Goal: Communication & Community: Answer question/provide support

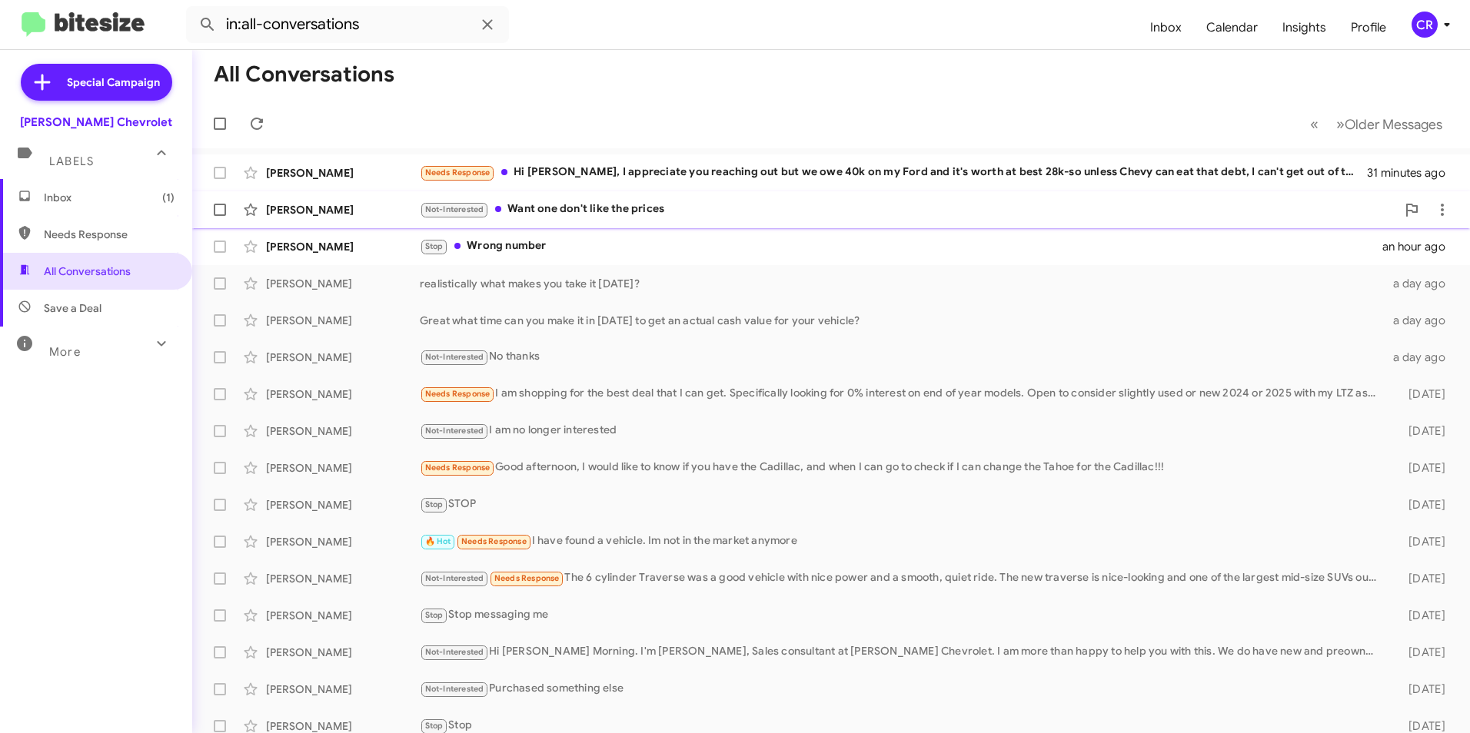
click at [620, 208] on div "Not-Interested Want one don't like the prices" at bounding box center [908, 210] width 976 height 18
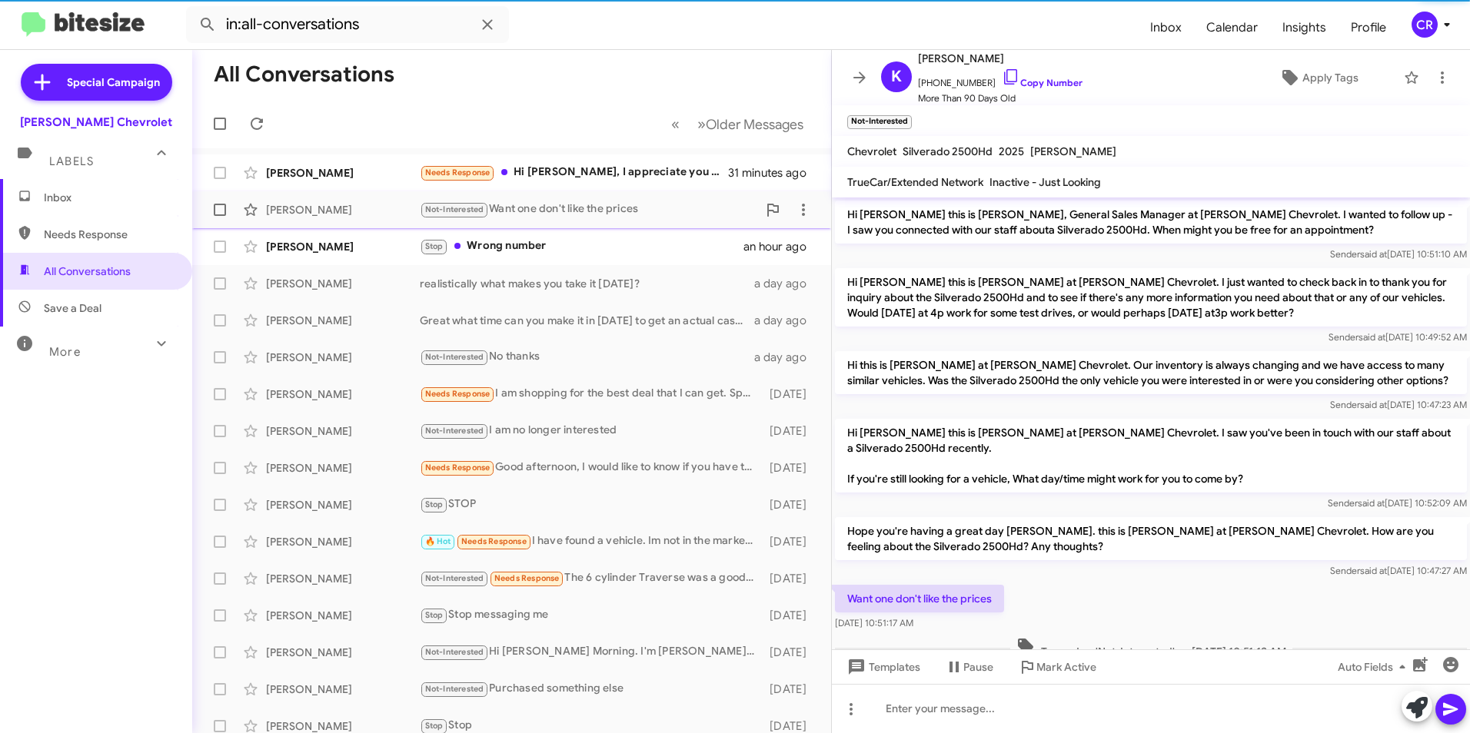
scroll to position [9, 0]
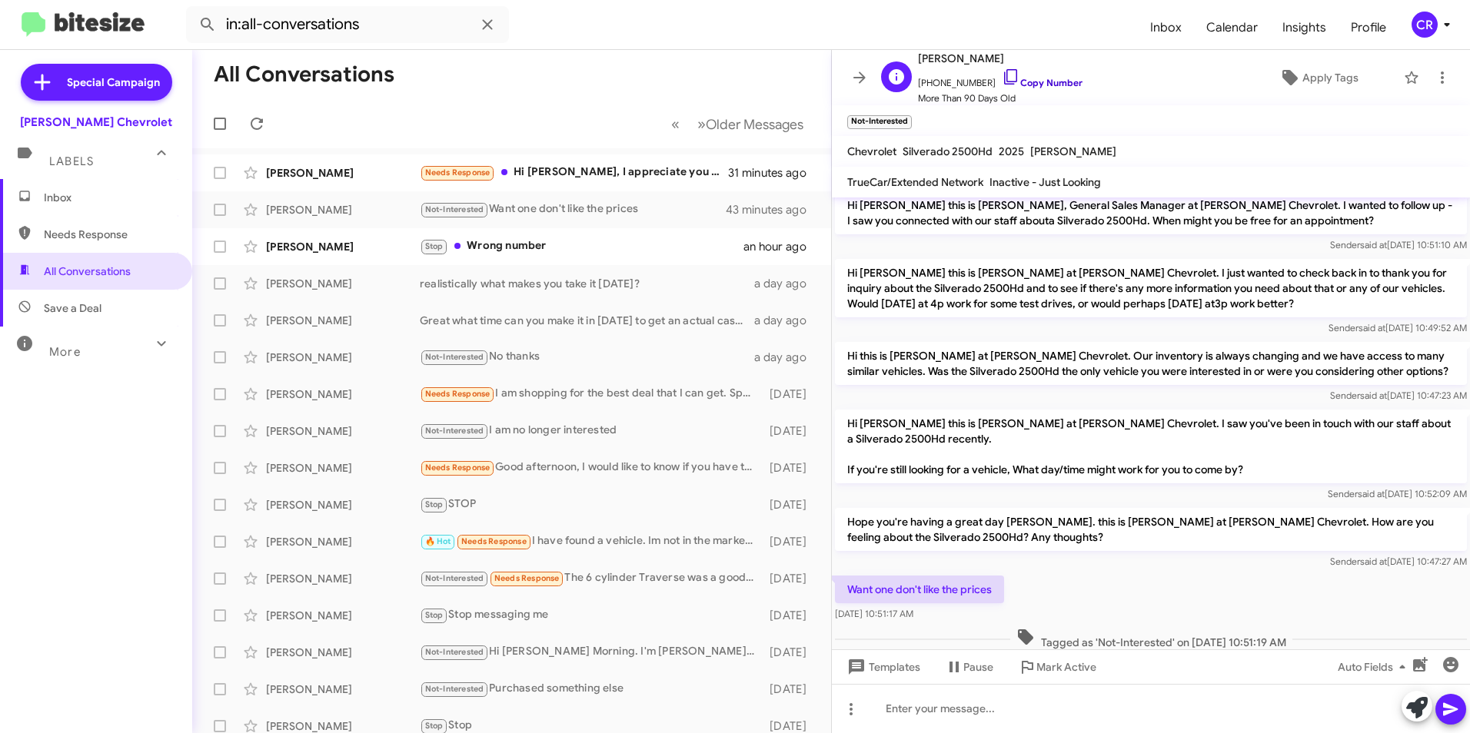
click at [1039, 81] on link "Copy Number" at bounding box center [1042, 83] width 81 height 12
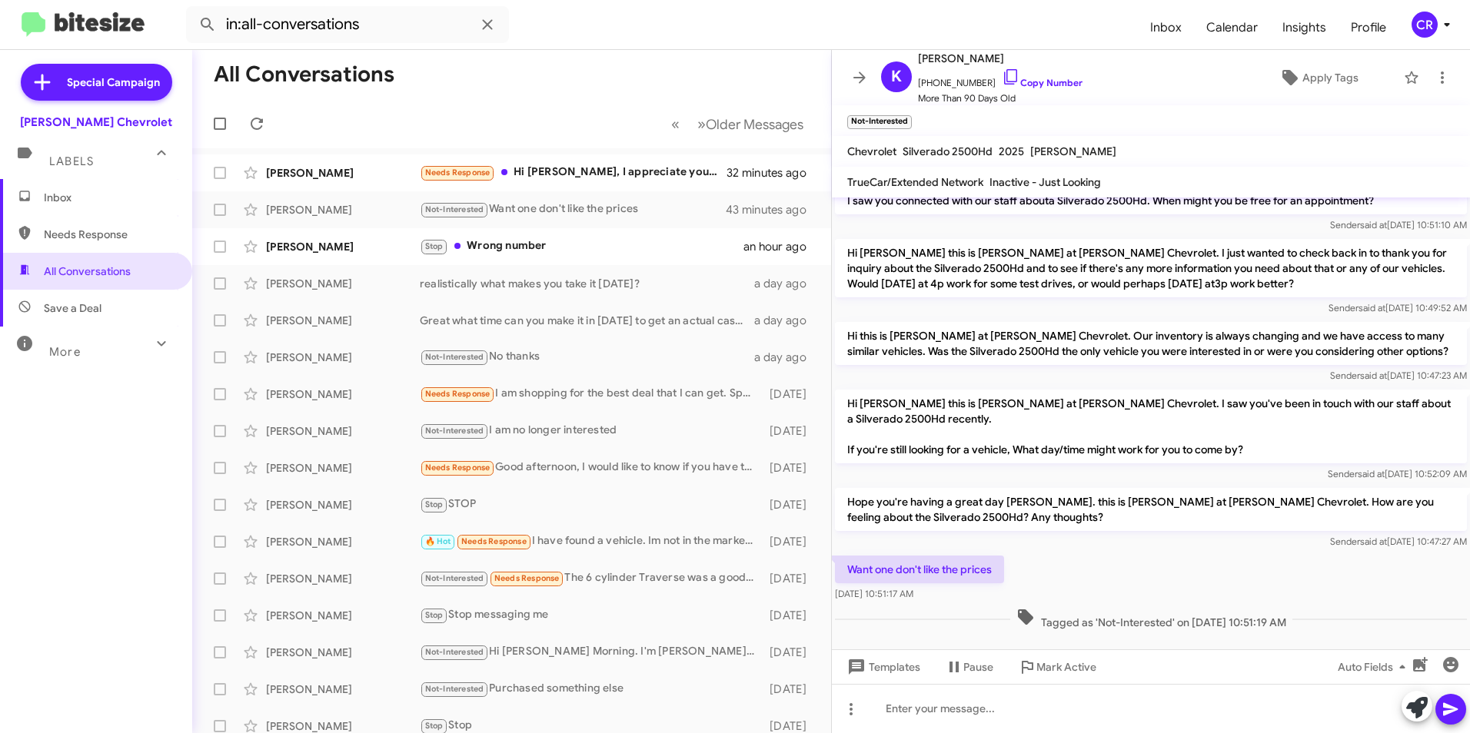
scroll to position [40, 0]
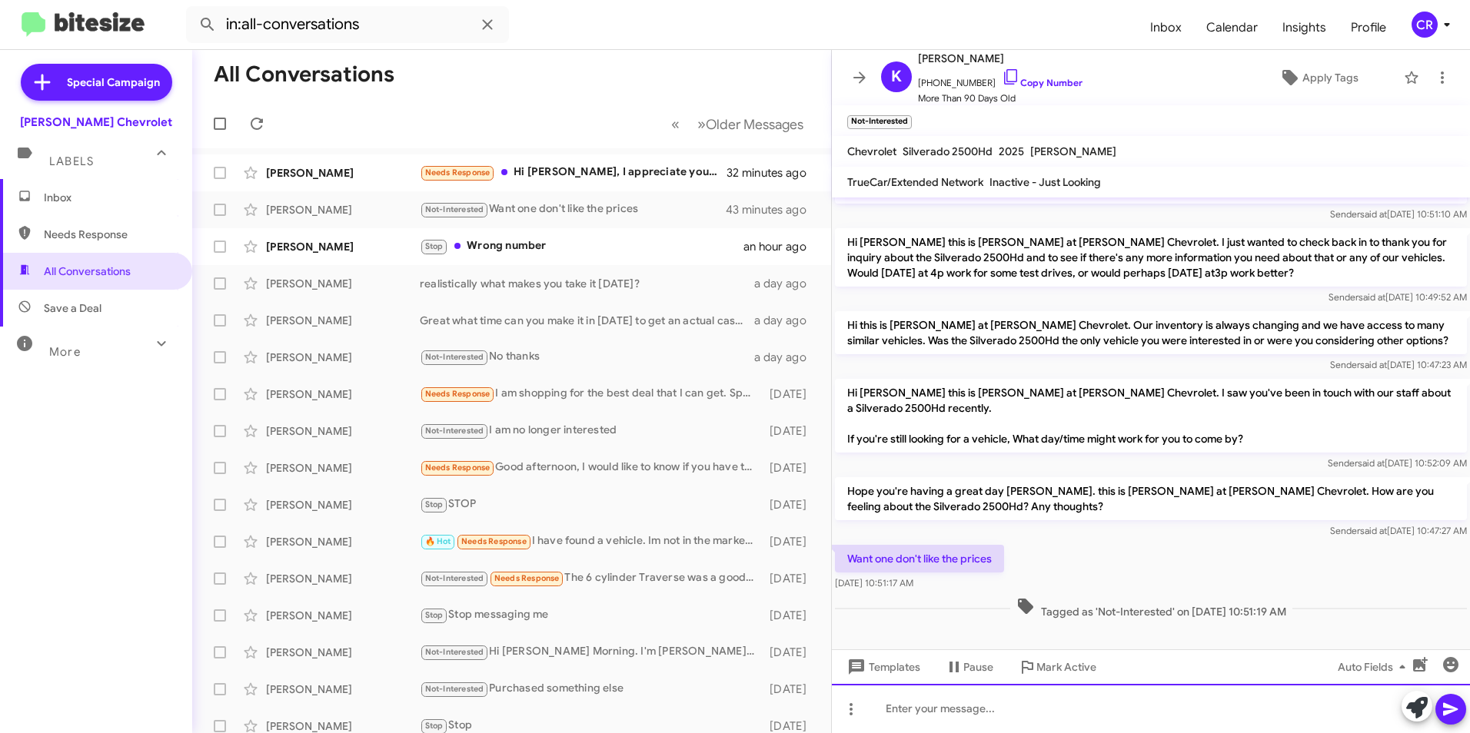
click at [970, 706] on div at bounding box center [1151, 708] width 638 height 49
click at [1454, 708] on icon at bounding box center [1450, 709] width 15 height 13
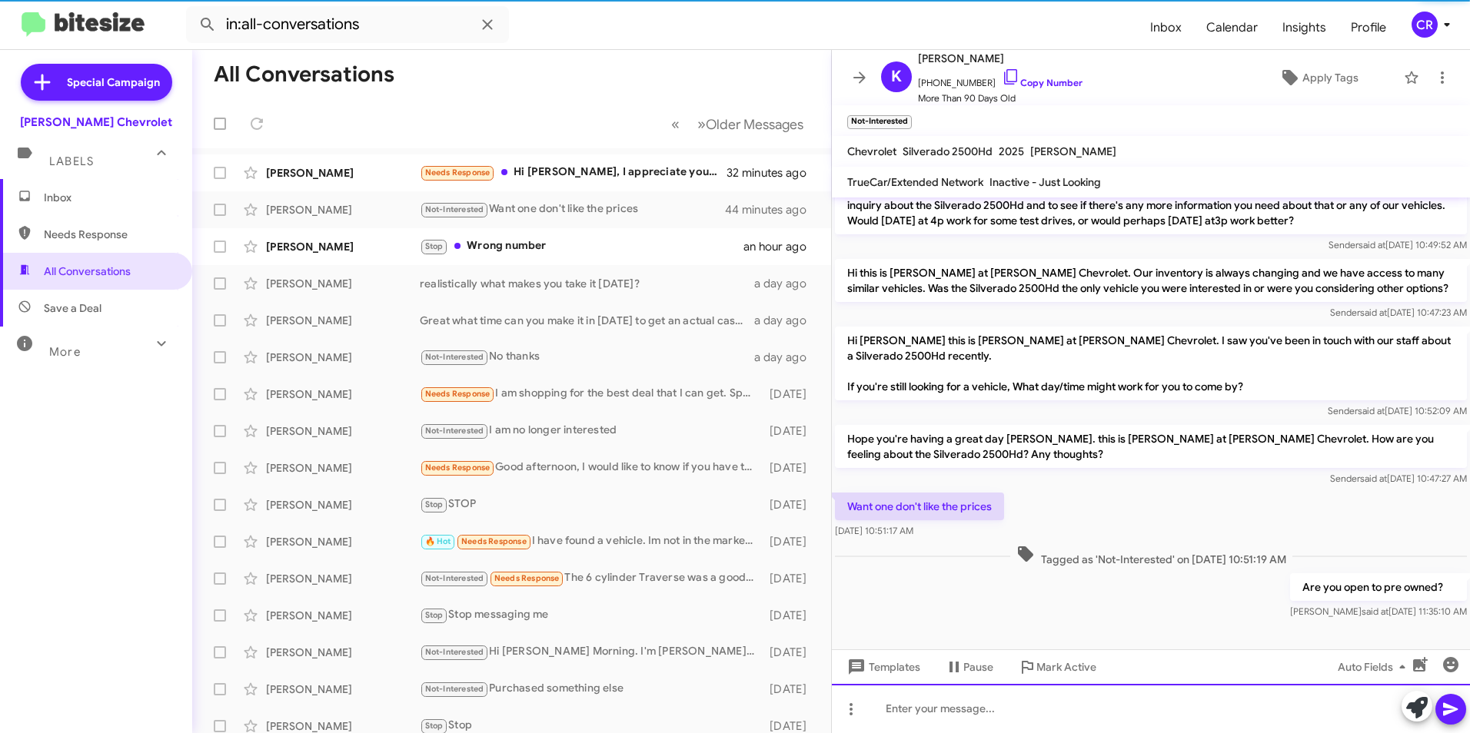
scroll to position [96, 0]
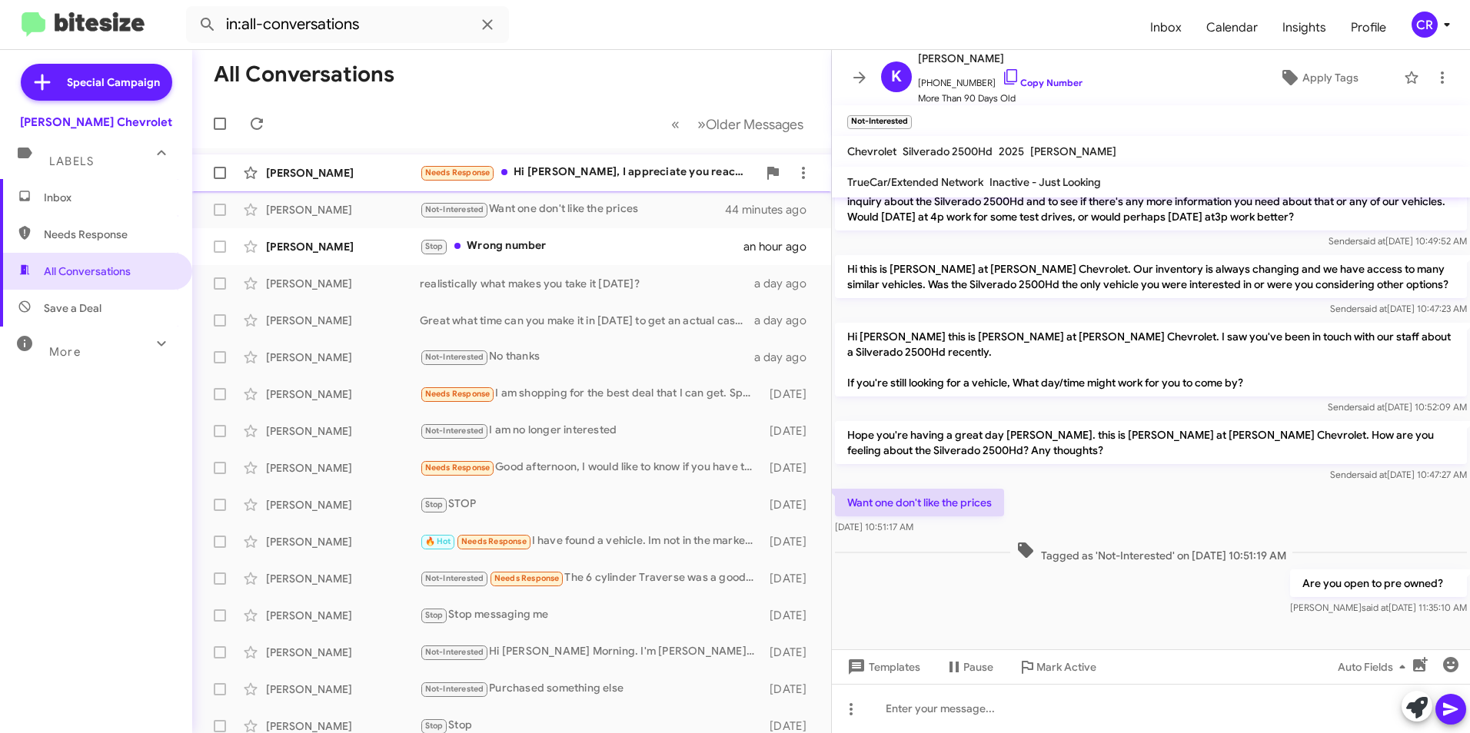
click at [605, 168] on div "Needs Response Hi [PERSON_NAME], I appreciate you reaching out but we owe 40k o…" at bounding box center [588, 173] width 337 height 18
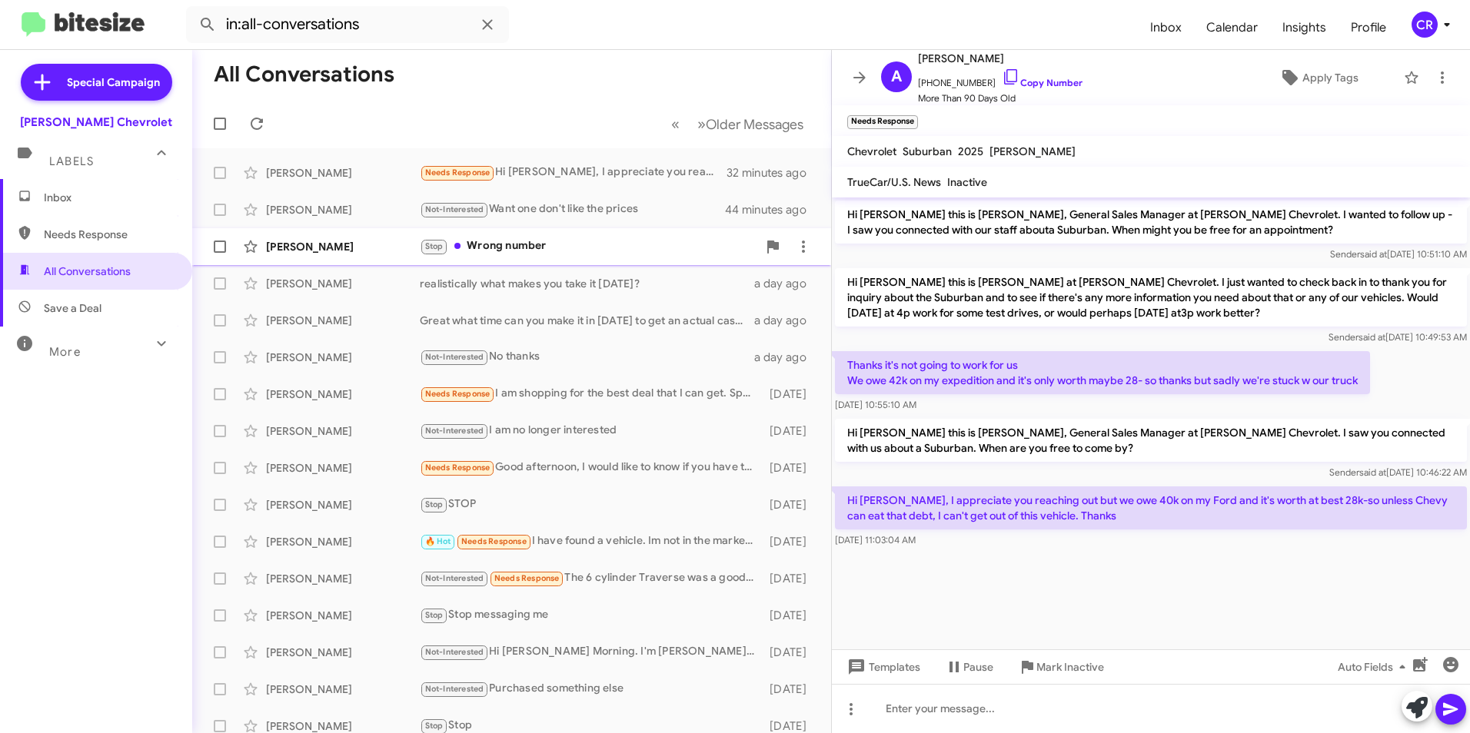
click at [544, 241] on div "Stop Wrong number" at bounding box center [588, 247] width 337 height 18
